Goal: Information Seeking & Learning: Learn about a topic

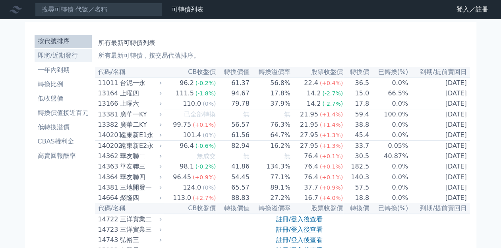
click at [68, 60] on li "即將/近期發行" at bounding box center [63, 56] width 57 height 10
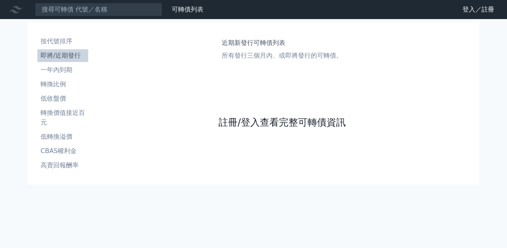
click at [252, 126] on link "註冊/登入查看完整可轉債資訊" at bounding box center [282, 122] width 127 height 13
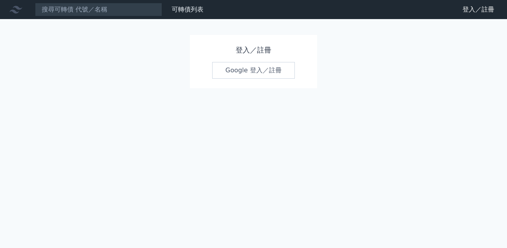
click at [239, 70] on link "Google 登入／註冊" at bounding box center [253, 70] width 83 height 17
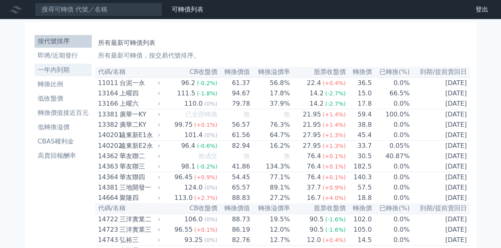
click at [60, 68] on li "一年內到期" at bounding box center [63, 70] width 57 height 10
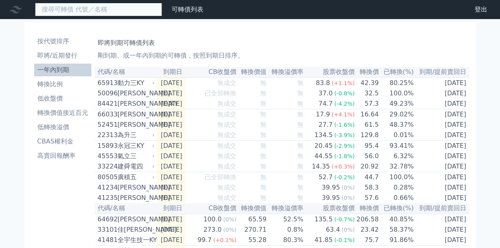
click at [98, 4] on input at bounding box center [98, 10] width 127 height 14
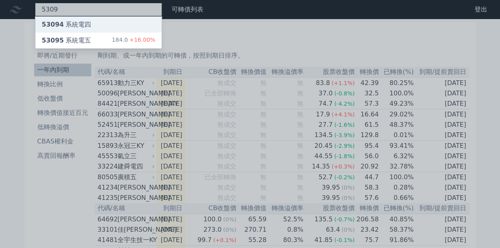
type input "5309"
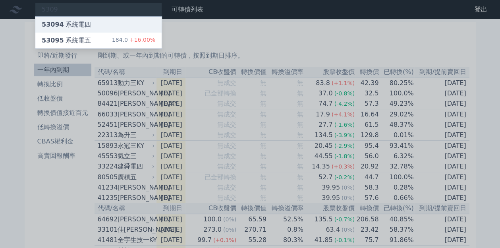
click at [87, 20] on div "53094 系統電四" at bounding box center [66, 25] width 49 height 10
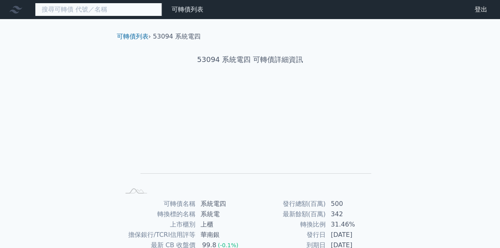
click at [66, 8] on input at bounding box center [98, 10] width 127 height 14
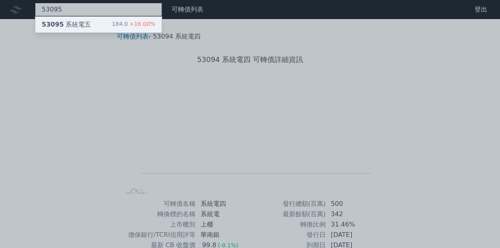
type input "53095"
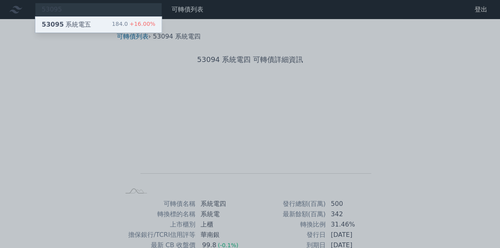
click at [73, 27] on div "53095 系統電五" at bounding box center [66, 25] width 49 height 10
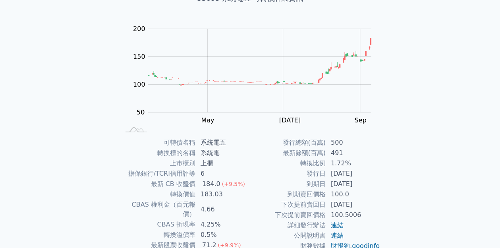
scroll to position [43, 0]
